Goal: Entertainment & Leisure: Consume media (video, audio)

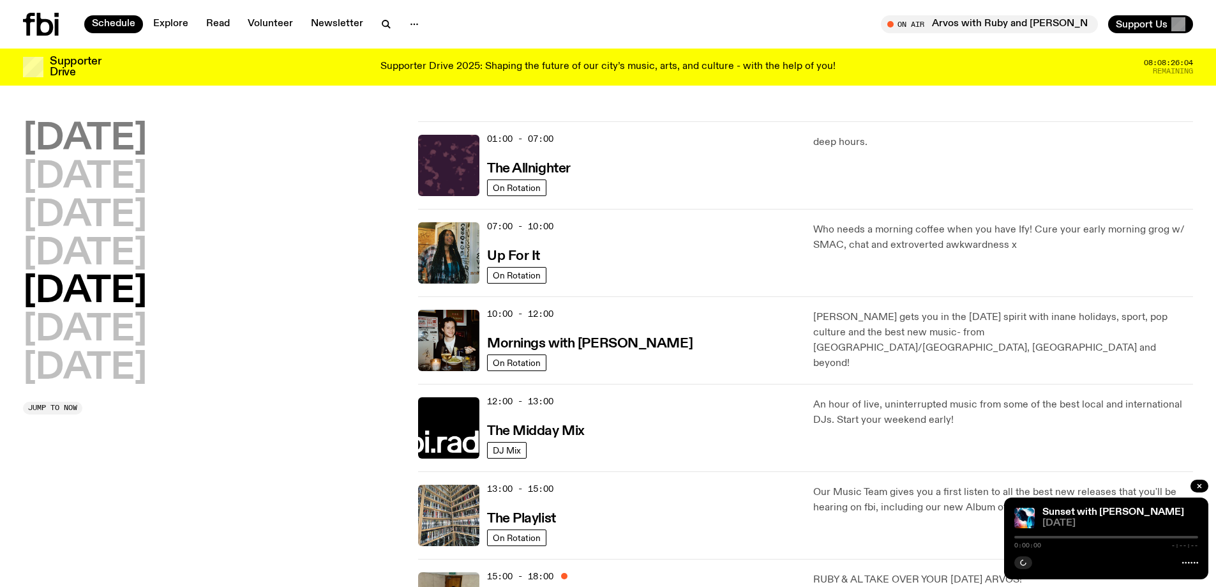
click at [75, 140] on h2 "[DATE]" at bounding box center [85, 139] width 124 height 36
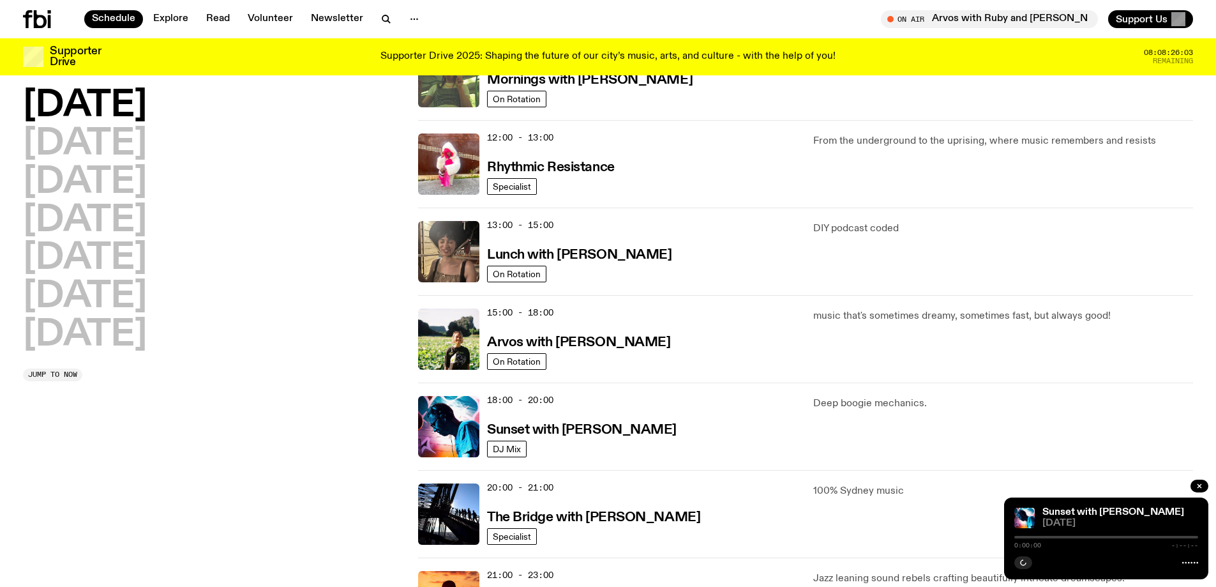
scroll to position [291, 0]
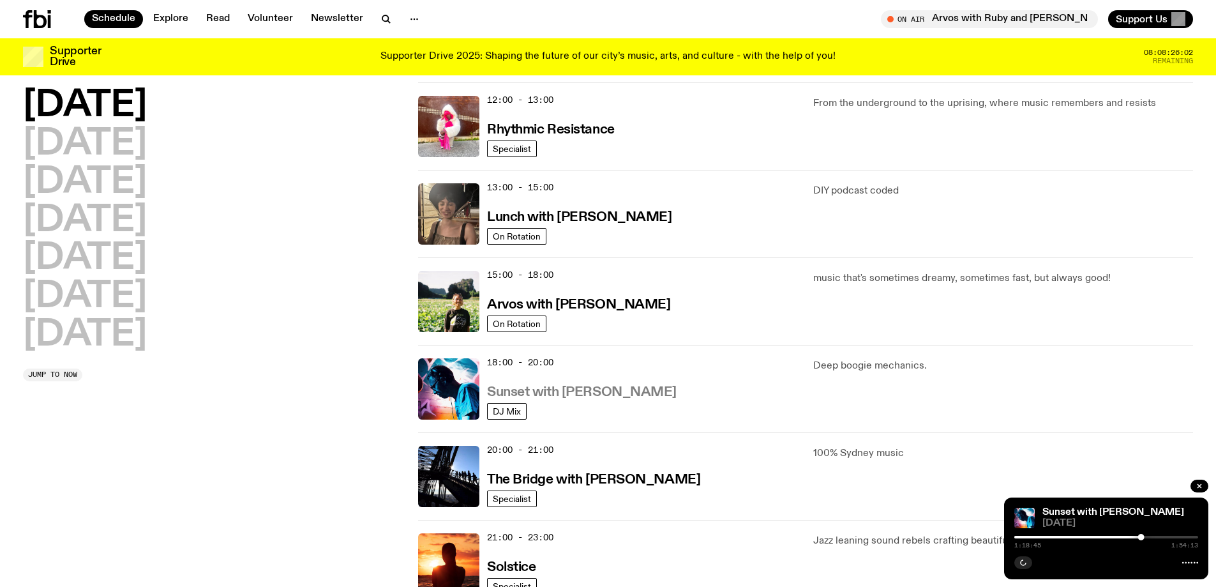
click at [541, 393] on h3 "Sunset with [PERSON_NAME]" at bounding box center [582, 391] width 190 height 13
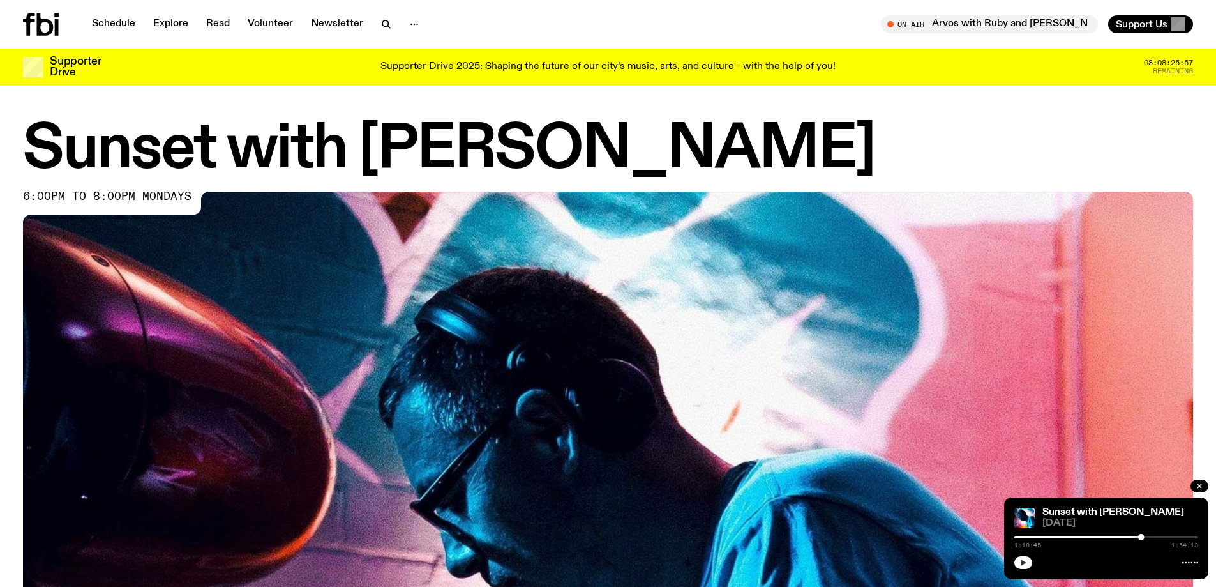
click at [1025, 564] on icon "button" at bounding box center [1023, 562] width 8 height 8
click at [1021, 536] on div at bounding box center [1049, 536] width 184 height 3
click at [1055, 537] on div at bounding box center [1106, 536] width 184 height 3
click at [1062, 536] on div at bounding box center [1106, 536] width 184 height 3
click at [1073, 537] on div at bounding box center [1106, 536] width 184 height 3
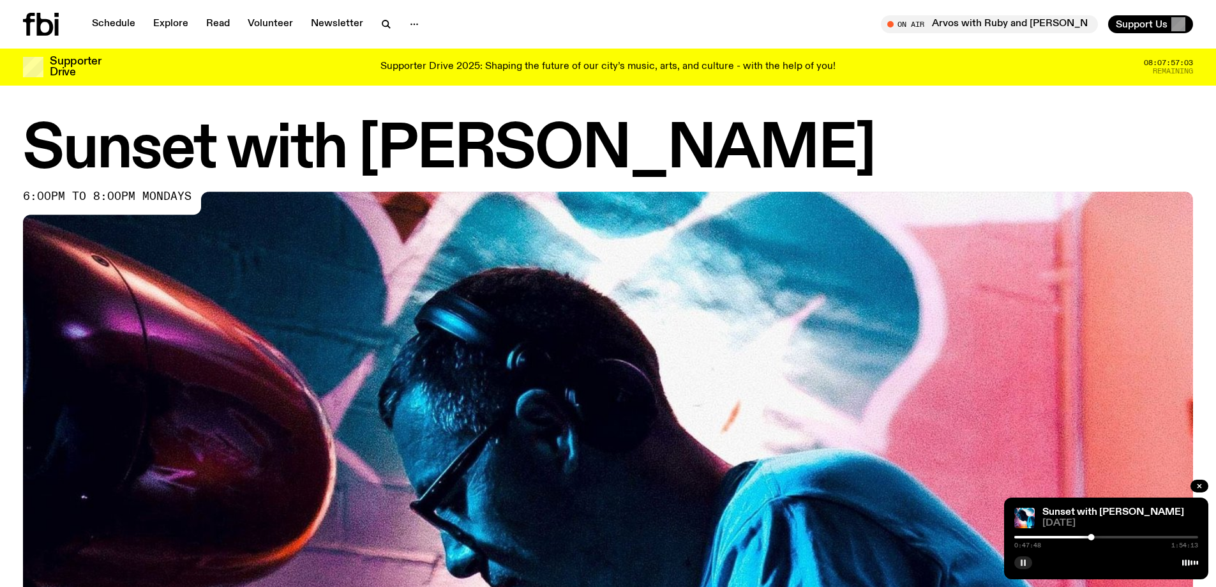
click at [1100, 534] on div "0:47:48 1:54:13" at bounding box center [1106, 540] width 184 height 15
click at [1105, 538] on div "0:47:48 1:54:13" at bounding box center [1106, 540] width 184 height 15
click at [1105, 537] on div at bounding box center [1106, 536] width 184 height 3
click at [1135, 537] on div at bounding box center [1106, 536] width 184 height 3
click at [1147, 535] on div at bounding box center [1106, 536] width 184 height 3
